Goal: Information Seeking & Learning: Learn about a topic

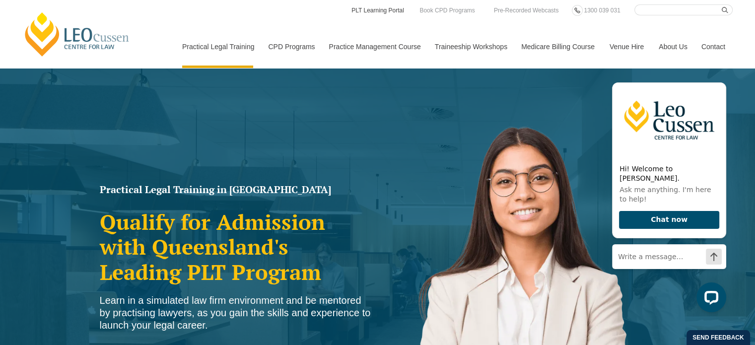
click at [375, 8] on link "PLT Learning Portal" at bounding box center [378, 10] width 55 height 11
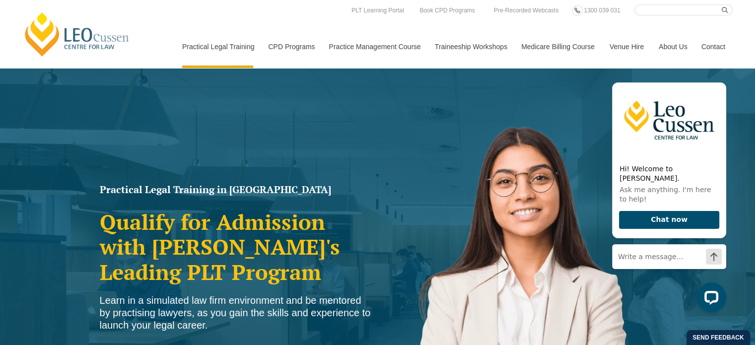
click at [445, 159] on img at bounding box center [519, 299] width 283 height 402
click at [403, 21] on nav "Practical Legal Training Our Practical Legal Training Program Program Dates & F…" at bounding box center [454, 41] width 558 height 53
click at [387, 11] on link "PLT Learning Portal" at bounding box center [378, 10] width 55 height 11
click at [354, 185] on h1 "Practical Legal Training in [GEOGRAPHIC_DATA]" at bounding box center [236, 190] width 273 height 10
